Goal: Find contact information

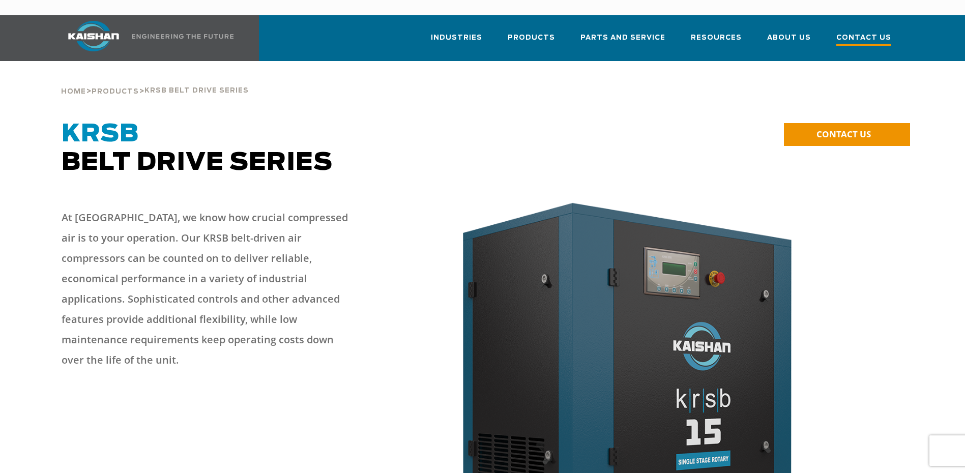
click at [870, 32] on span "Contact Us" at bounding box center [863, 39] width 55 height 14
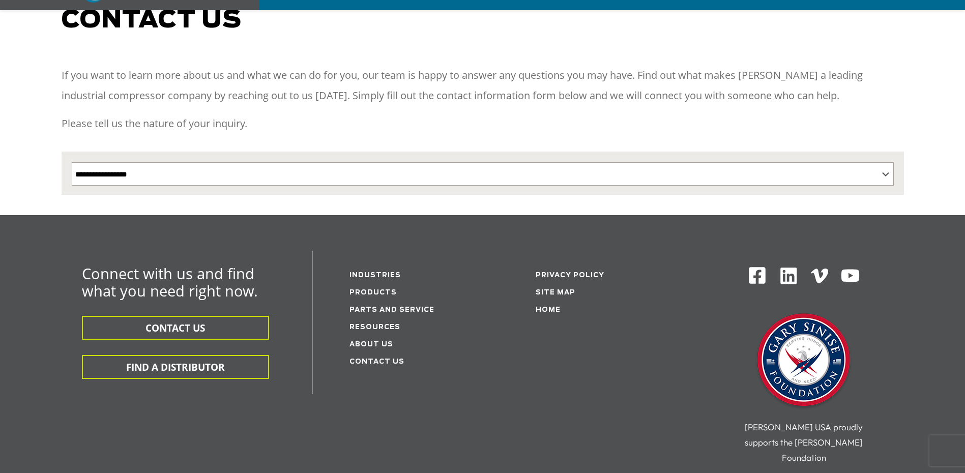
scroll to position [254, 0]
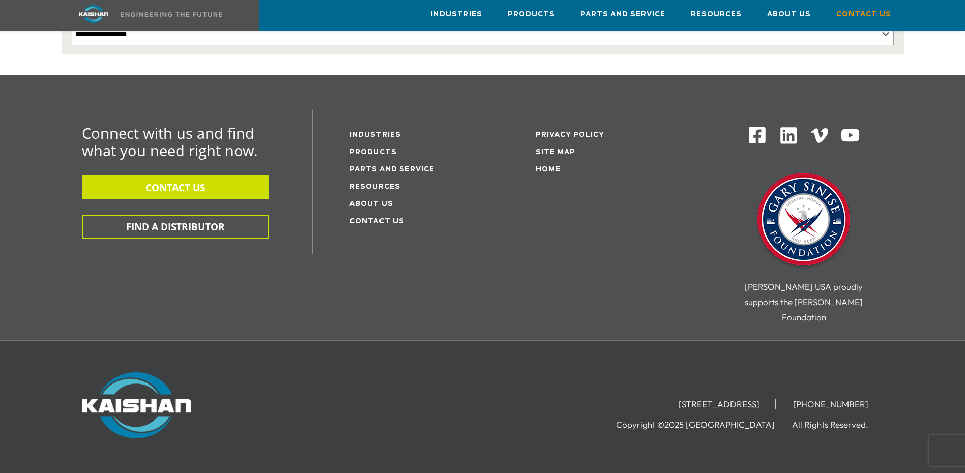
click at [237, 177] on button "CONTACT US" at bounding box center [175, 187] width 187 height 24
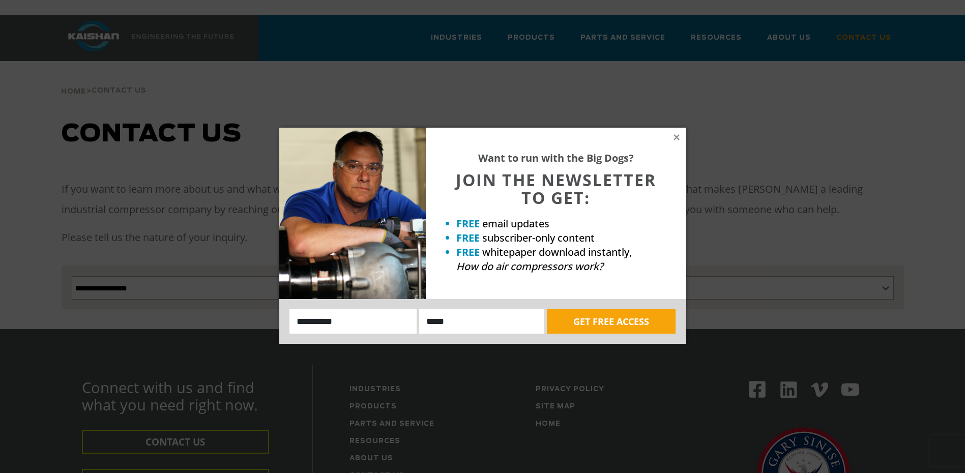
click at [681, 139] on div "Want to run with the Big Dogs? JOIN THE NEWSLETTER TO GET: FREE email updates F…" at bounding box center [556, 213] width 260 height 171
click at [680, 139] on div "Want to run with the Big Dogs? JOIN THE NEWSLETTER TO GET: FREE email updates F…" at bounding box center [556, 213] width 260 height 171
click at [678, 137] on icon at bounding box center [676, 137] width 9 height 9
